Goal: Communication & Community: Ask a question

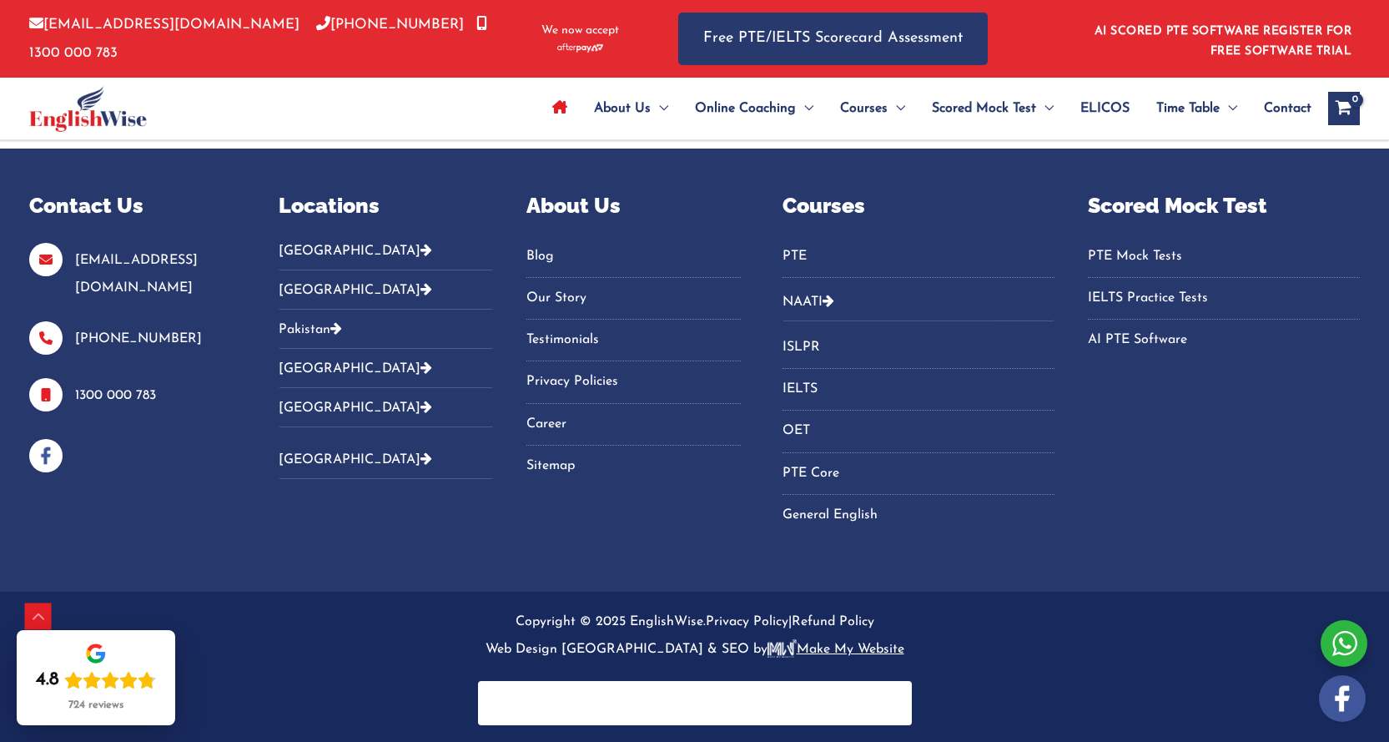
scroll to position [911, 0]
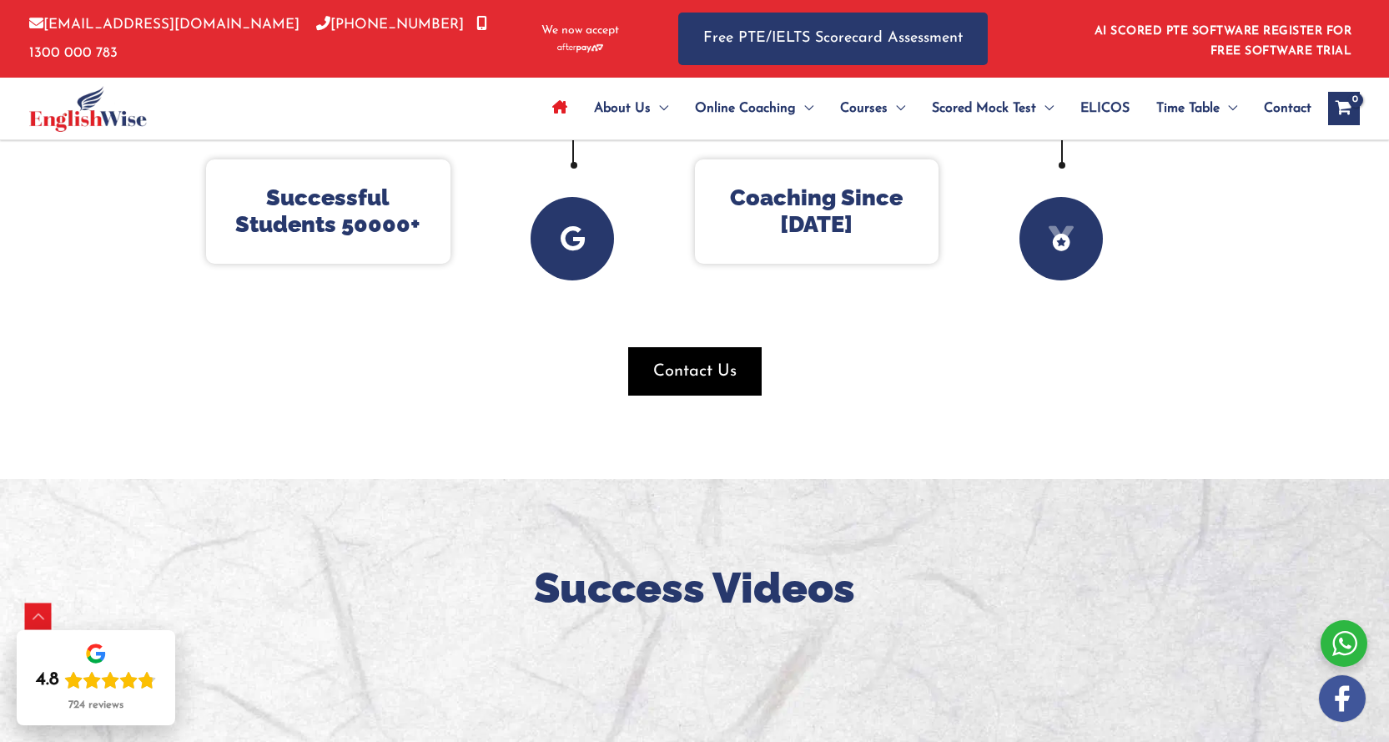
click at [742, 385] on span "button" at bounding box center [694, 371] width 133 height 48
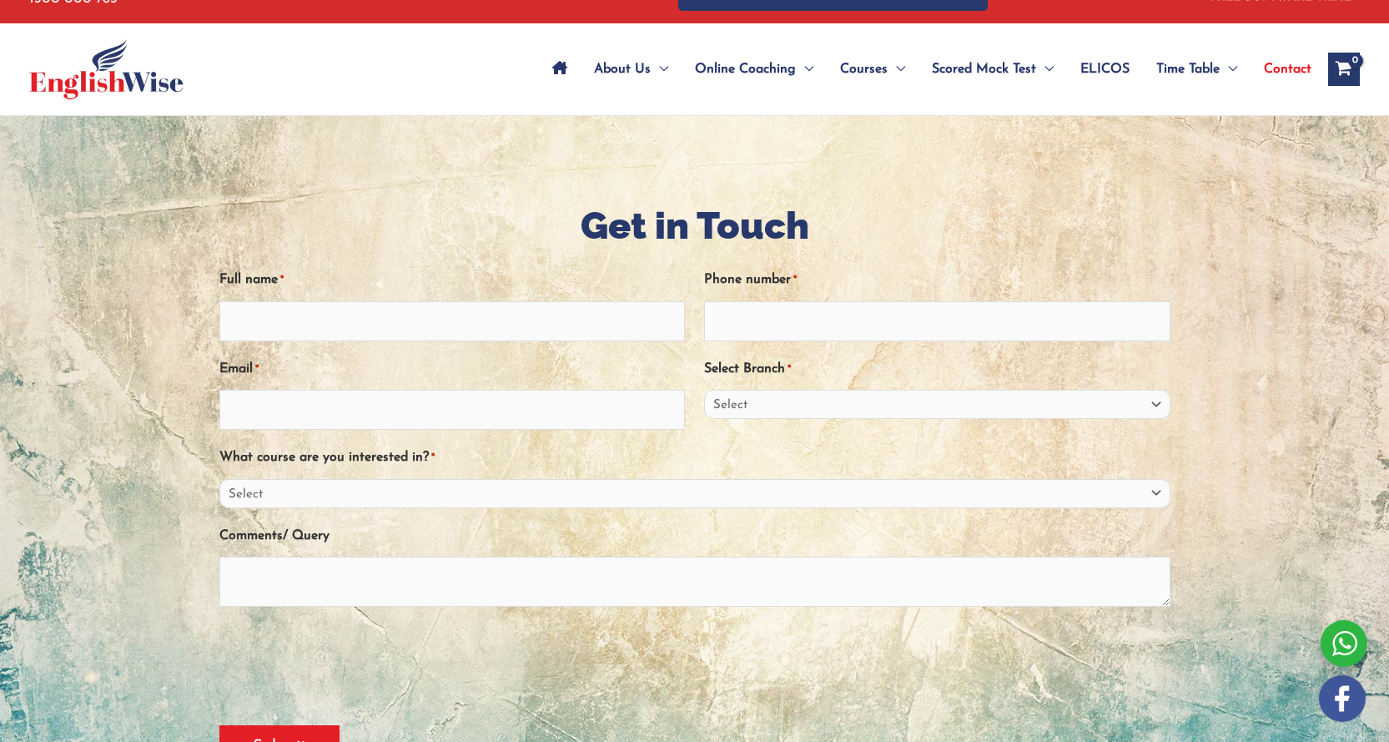
scroll to position [83, 0]
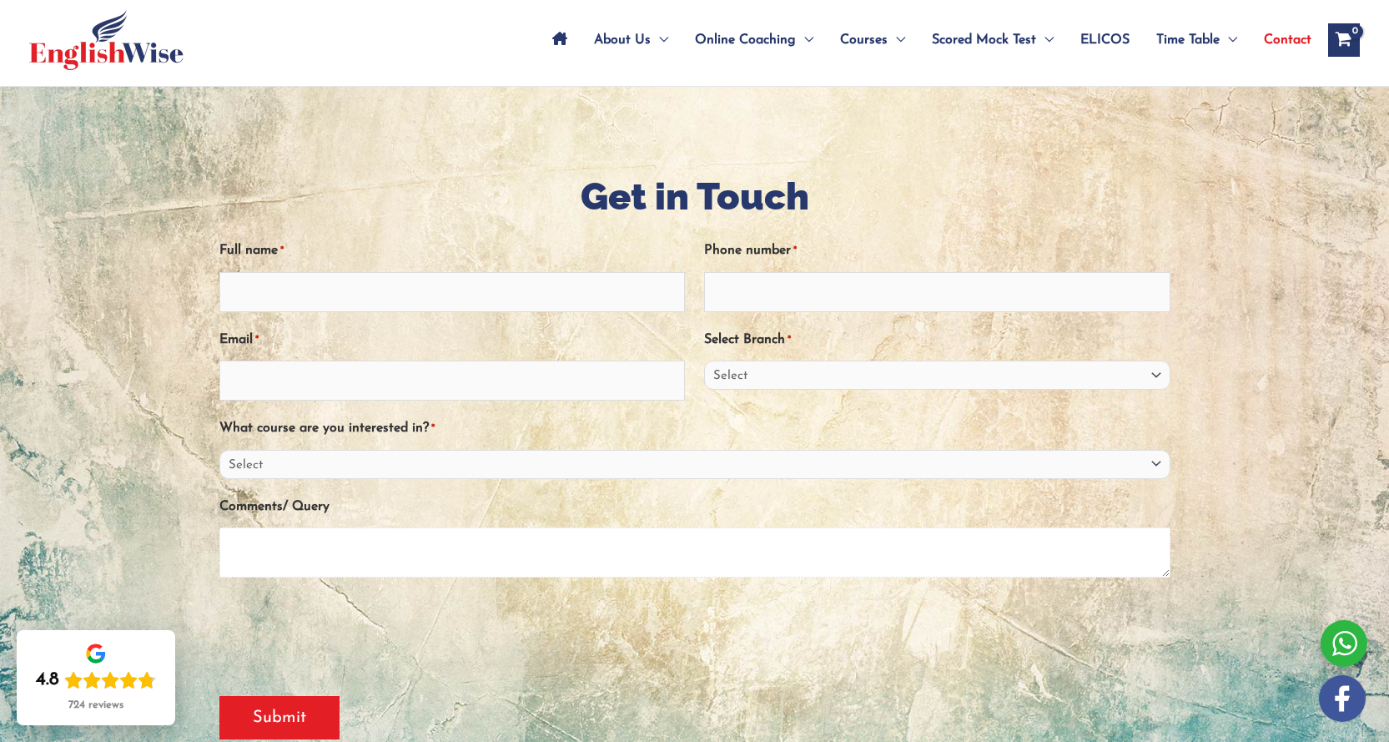
click at [425, 542] on textarea "Comments/ Query" at bounding box center [694, 552] width 951 height 50
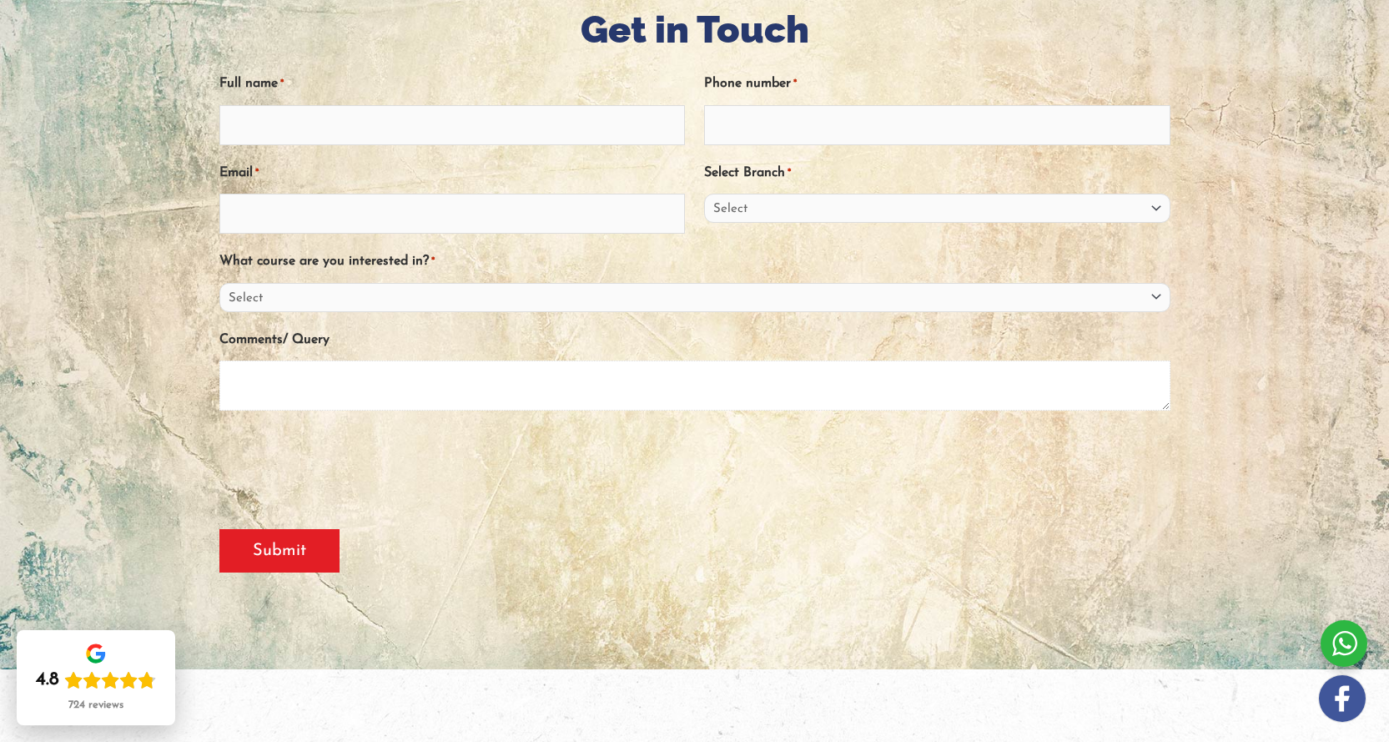
paste textarea "Hi Admin, I recently came across EnglishWise and was impressed by your success …"
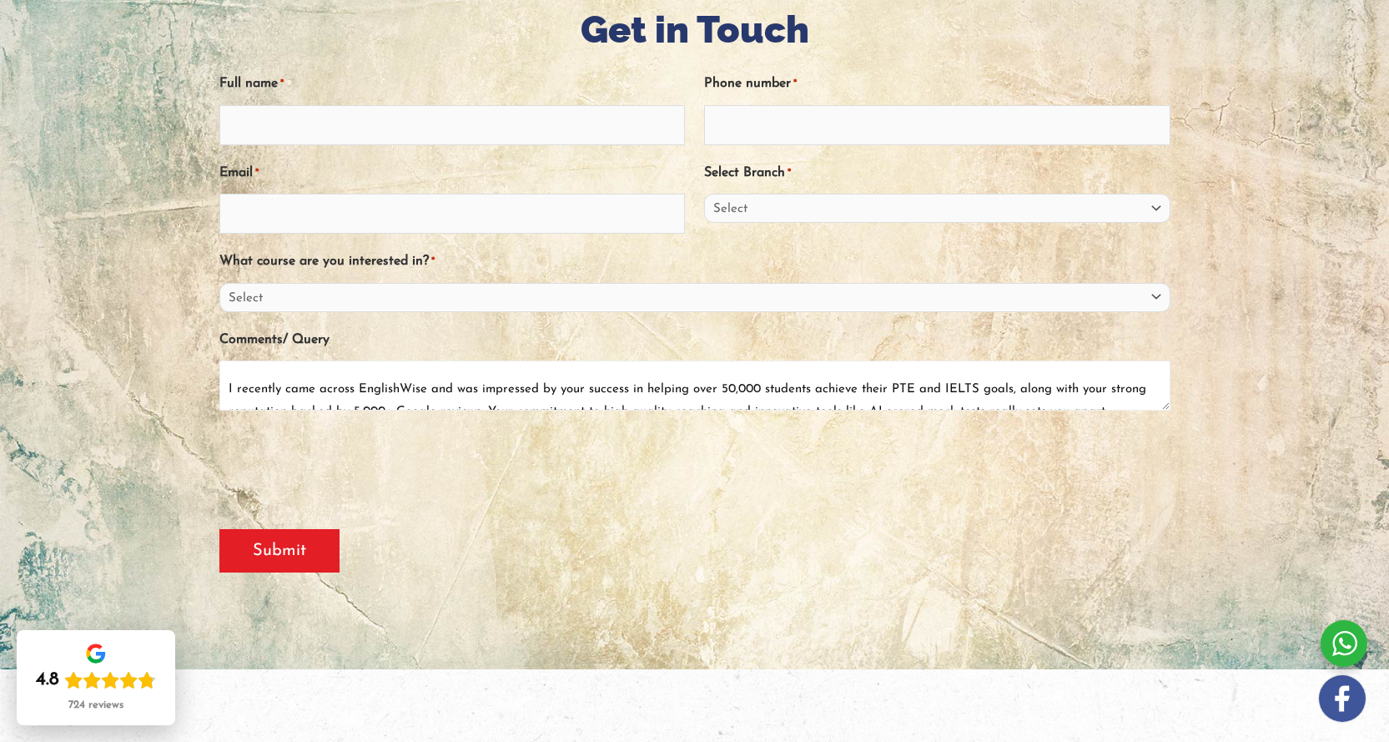
scroll to position [12, 0]
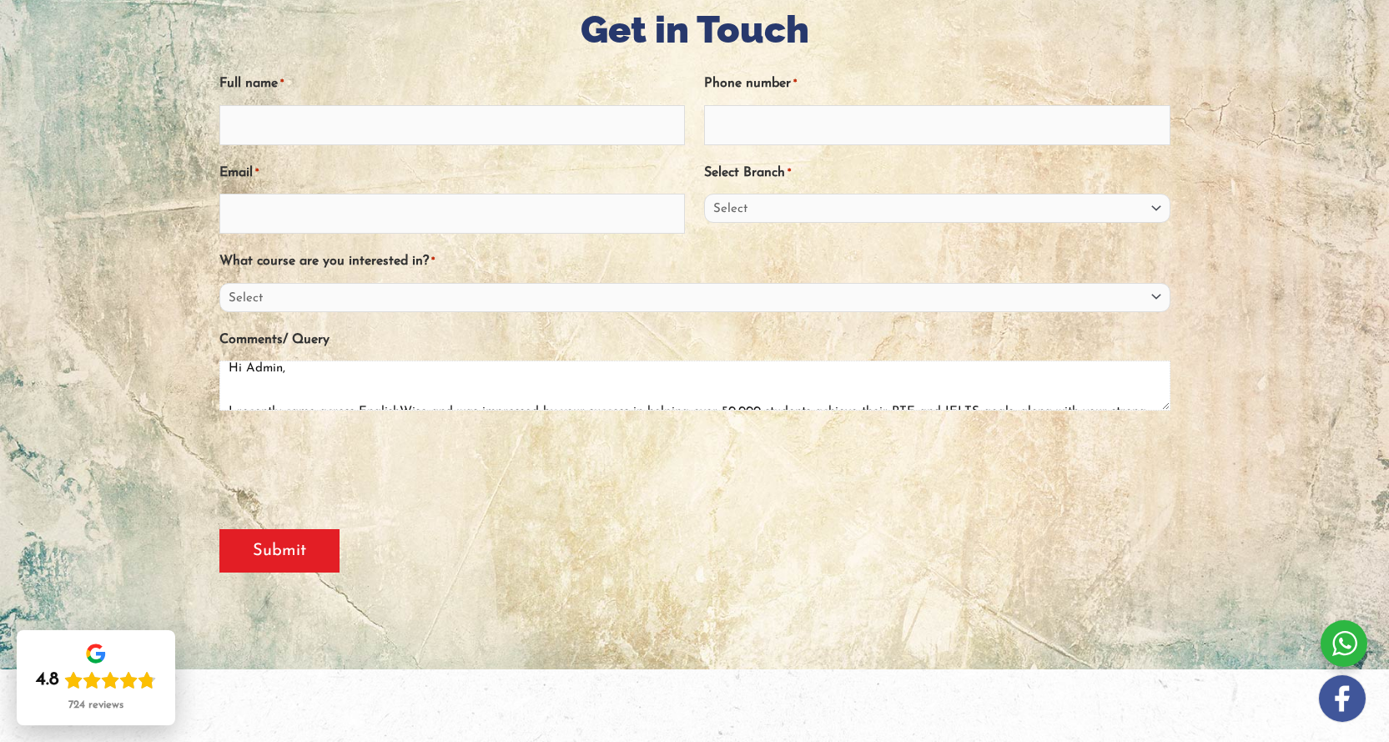
type textarea "Hi Admin, I recently came across EnglishWise and was impressed by your success …"
click at [325, 113] on input "Full name *" at bounding box center [452, 125] width 466 height 40
type input "[PERSON_NAME]"
type input "03202000000"
click at [318, 212] on input "Email *" at bounding box center [452, 214] width 466 height 40
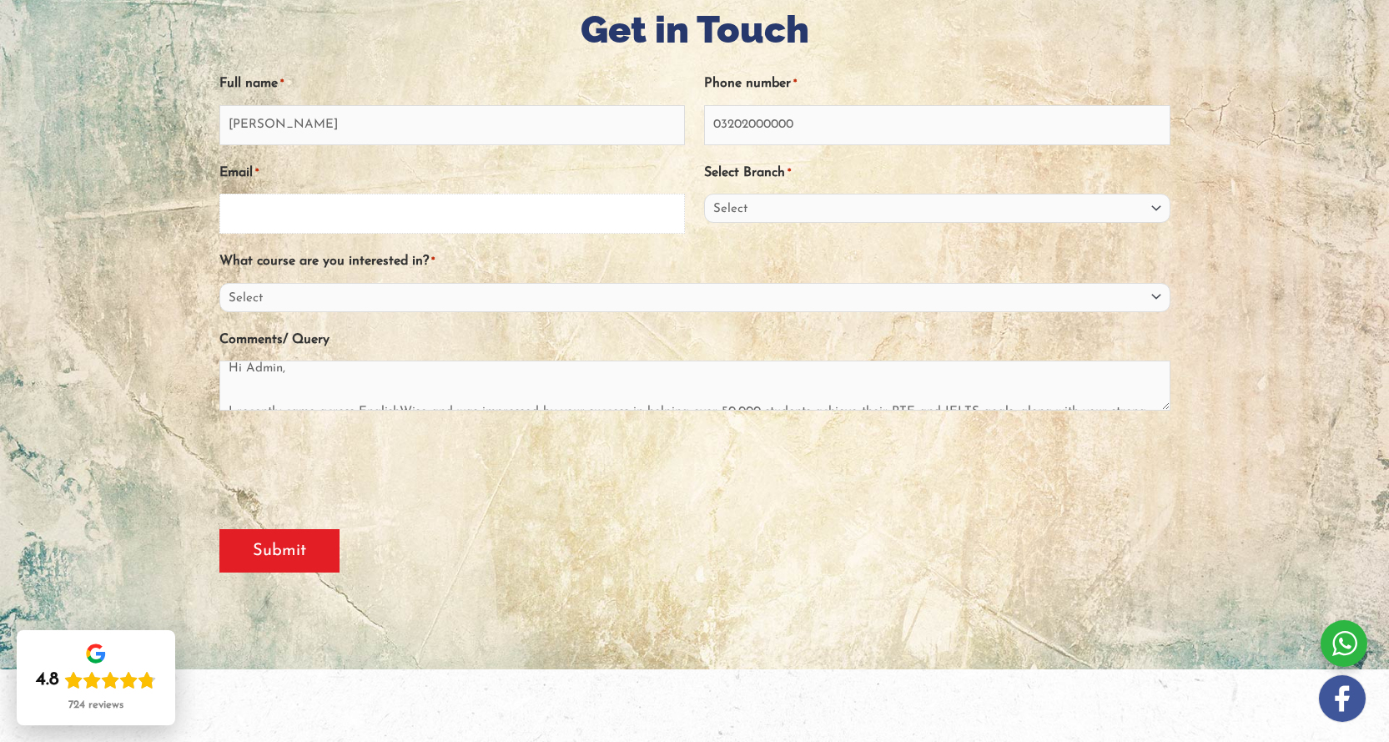
paste input "[PERSON_NAME][EMAIL_ADDRESS][DOMAIN_NAME]"
type input "[PERSON_NAME][EMAIL_ADDRESS][DOMAIN_NAME]"
click at [724, 225] on div "Select Branch * Select [GEOGRAPHIC_DATA] [GEOGRAPHIC_DATA] [GEOGRAPHIC_DATA] En…" at bounding box center [937, 196] width 466 height 76
click at [742, 205] on select "Select [GEOGRAPHIC_DATA] [GEOGRAPHIC_DATA] [GEOGRAPHIC_DATA] EnglishWise Global…" at bounding box center [937, 208] width 466 height 29
click at [799, 194] on select "Select [GEOGRAPHIC_DATA] [GEOGRAPHIC_DATA] [GEOGRAPHIC_DATA] EnglishWise Global…" at bounding box center [937, 208] width 466 height 29
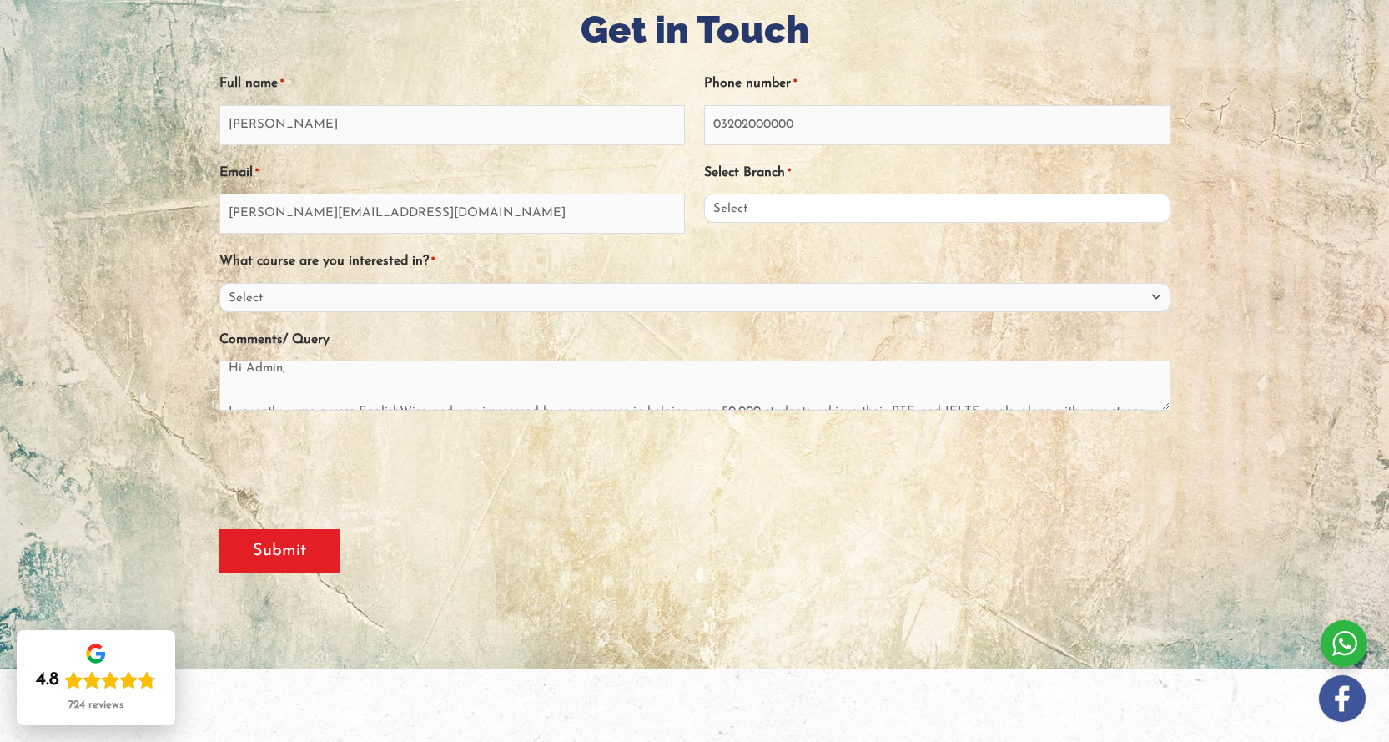
select select "[GEOGRAPHIC_DATA]"
click at [704, 194] on select "Select [GEOGRAPHIC_DATA] [GEOGRAPHIC_DATA] [GEOGRAPHIC_DATA] EnglishWise Global…" at bounding box center [937, 208] width 466 height 29
click at [323, 314] on div "Full name * [PERSON_NAME] Phone number * [PHONE_NUMBER] Email * [PERSON_NAME][E…" at bounding box center [694, 277] width 951 height 443
click at [329, 308] on select "Select PTE NAATI IELTS OET General English" at bounding box center [694, 297] width 951 height 29
select select "General English"
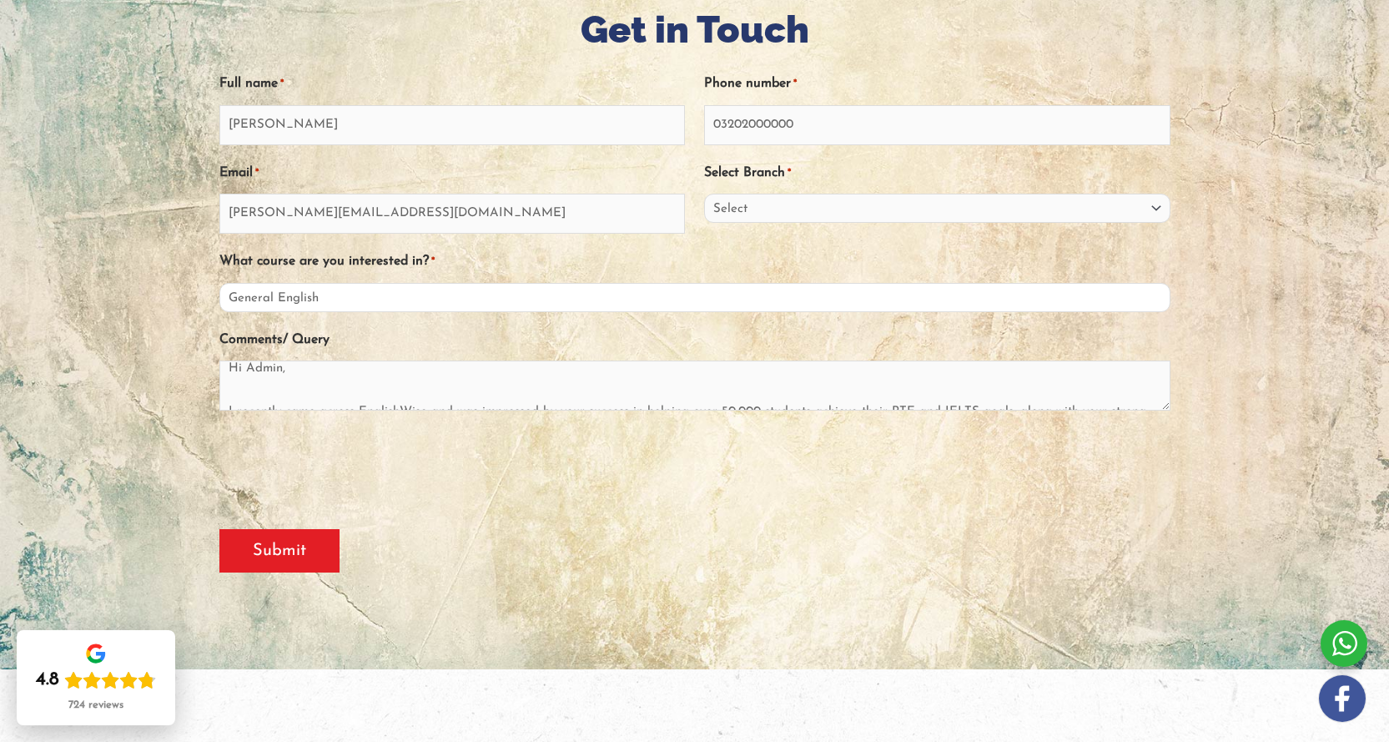
click at [219, 283] on select "Select PTE NAATI IELTS OET General English" at bounding box center [694, 297] width 951 height 29
click at [294, 395] on textarea "Hi Admin, I recently came across EnglishWise and was impressed by your success …" at bounding box center [694, 385] width 951 height 50
click at [335, 547] on input "Submit" at bounding box center [279, 550] width 120 height 43
